Goal: Transaction & Acquisition: Purchase product/service

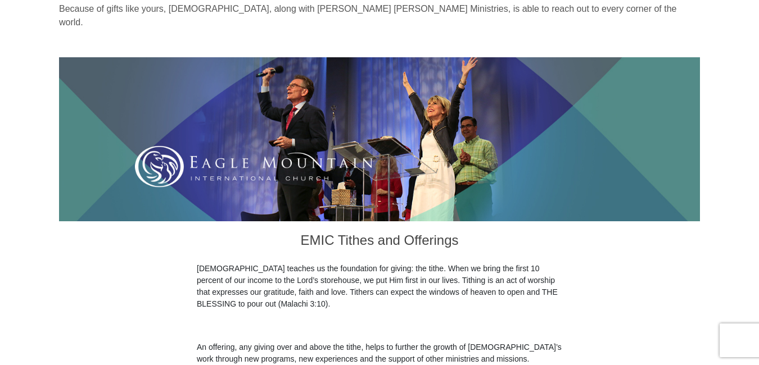
scroll to position [320, 0]
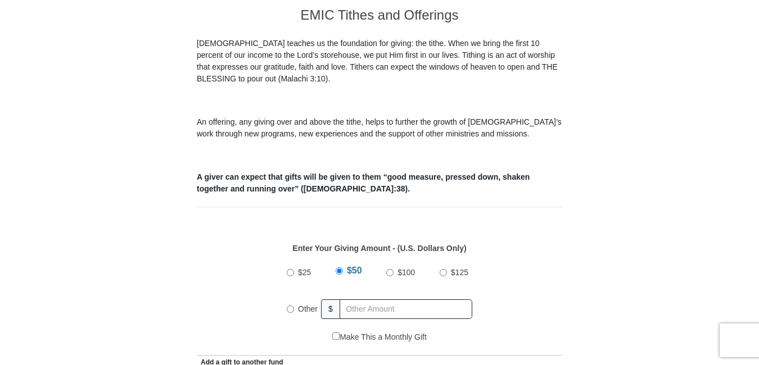
click at [288, 269] on input "$25" at bounding box center [290, 272] width 7 height 7
radio input "true"
click at [288, 268] on input "$25" at bounding box center [290, 271] width 7 height 7
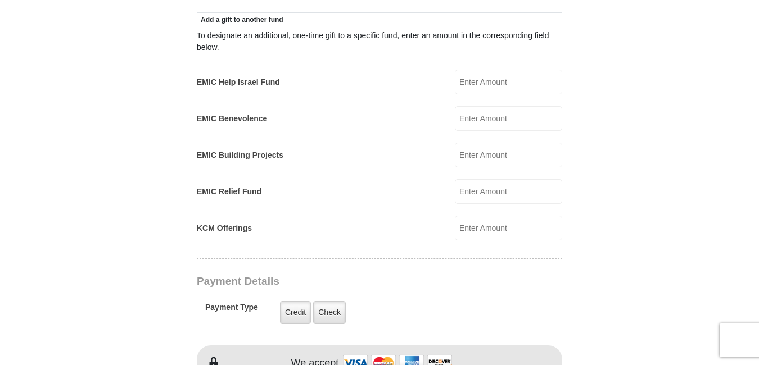
scroll to position [959, 0]
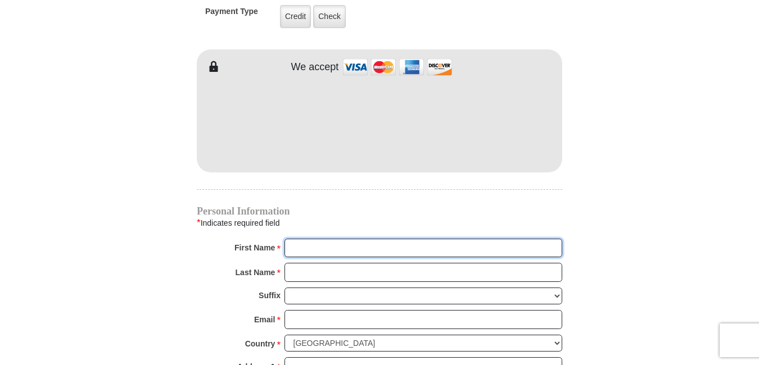
click at [296, 239] on input "First Name *" at bounding box center [423, 248] width 278 height 19
type input "Willis"
click at [290, 263] on input "Last Name *" at bounding box center [423, 272] width 278 height 19
type input "Coverdale"
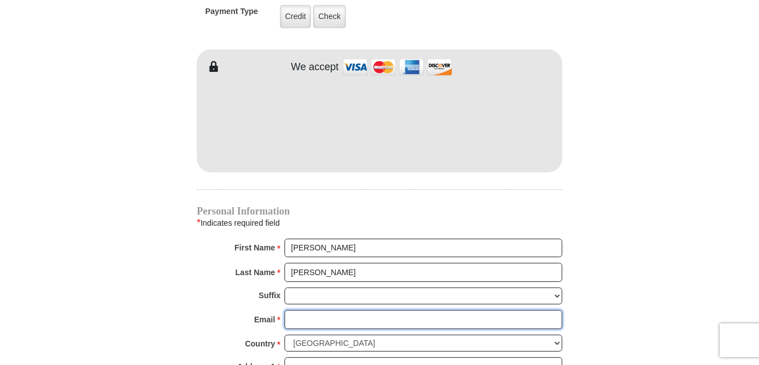
type input "Chosen1555@gmail.com"
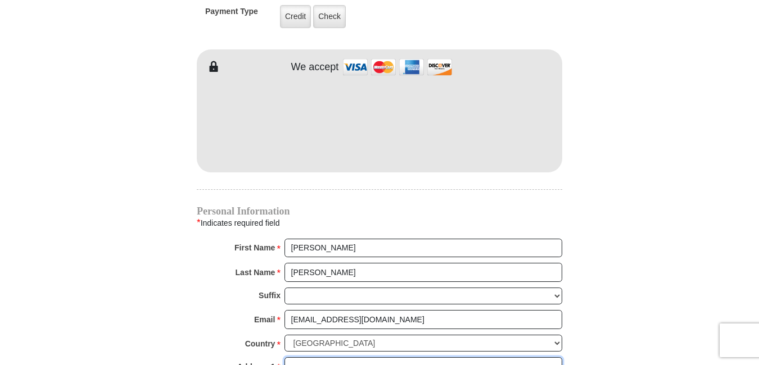
type input "P.O.Box 425"
type input "Bear"
select select "DE"
type input "19701"
type input "3023129355"
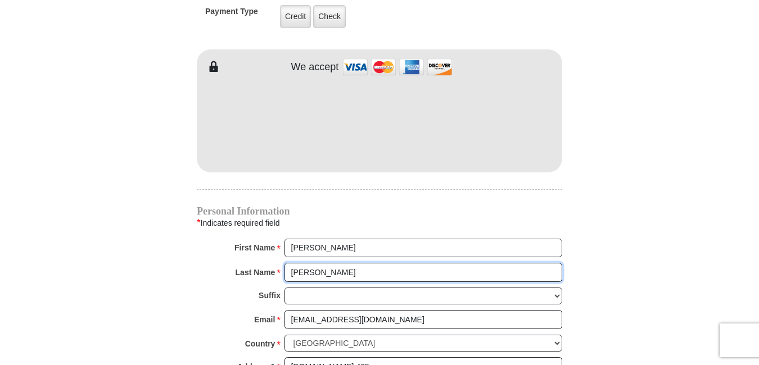
radio input "true"
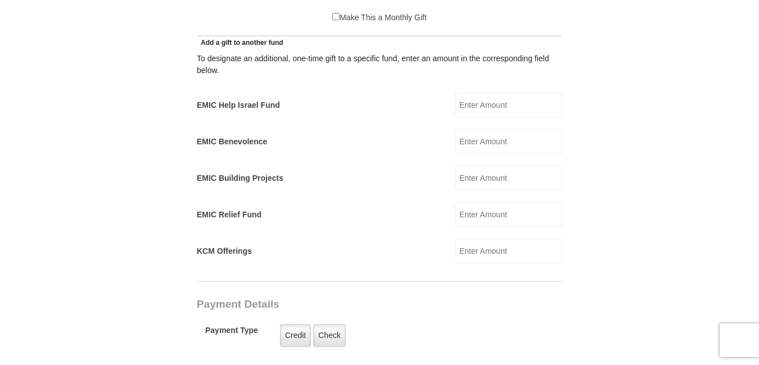
scroll to position [320, 0]
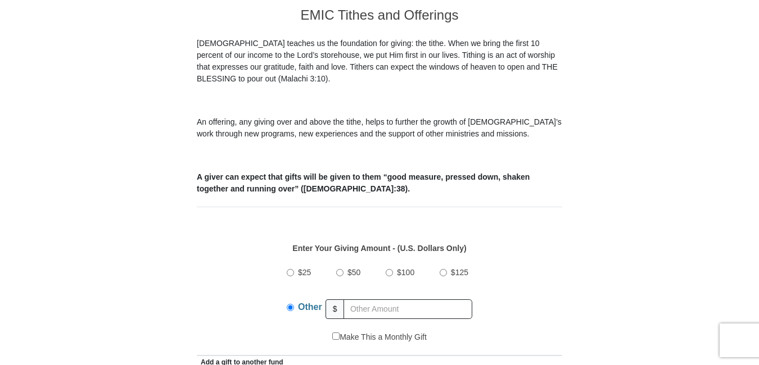
click at [290, 269] on input "$25" at bounding box center [290, 272] width 7 height 7
radio input "true"
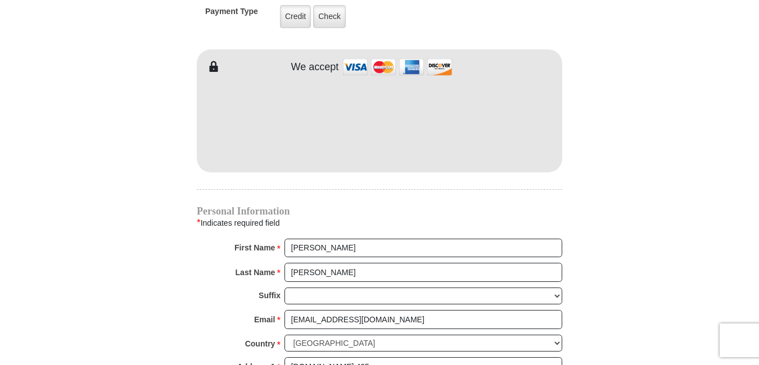
scroll to position [1279, 0]
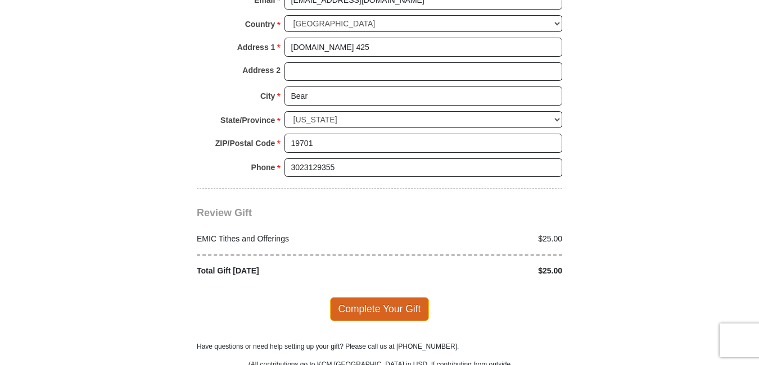
click at [367, 297] on span "Complete Your Gift" at bounding box center [380, 309] width 100 height 24
